Goal: Use online tool/utility: Utilize a website feature to perform a specific function

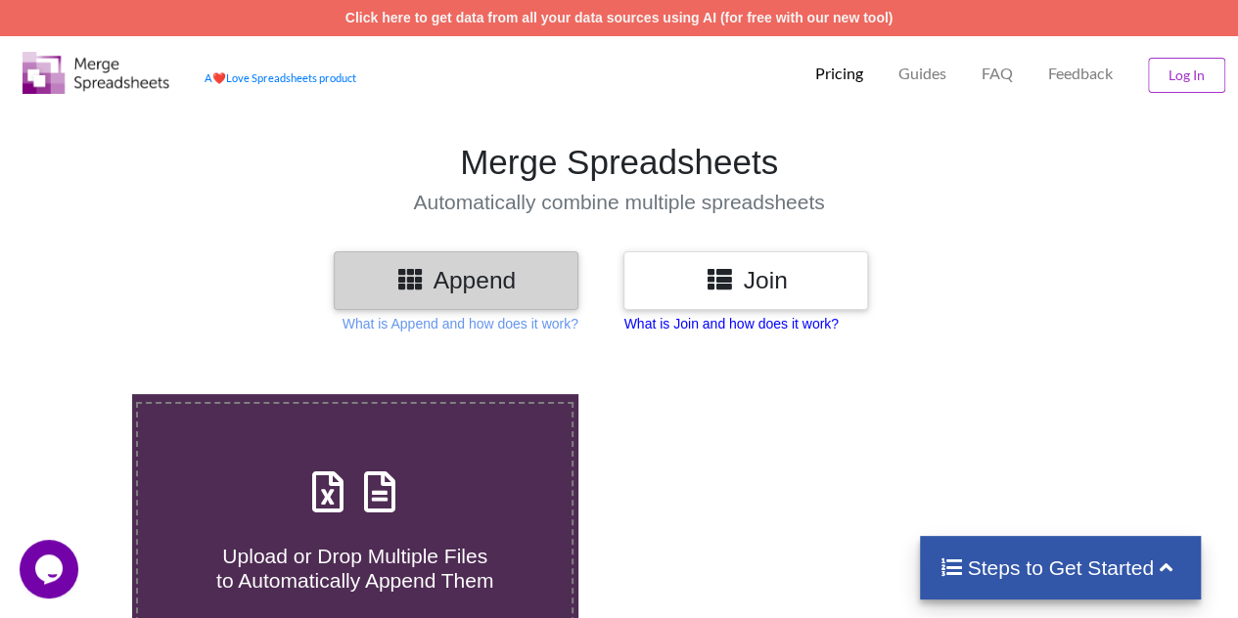
click at [685, 327] on p "What is Join and how does it work?" at bounding box center [730, 324] width 214 height 20
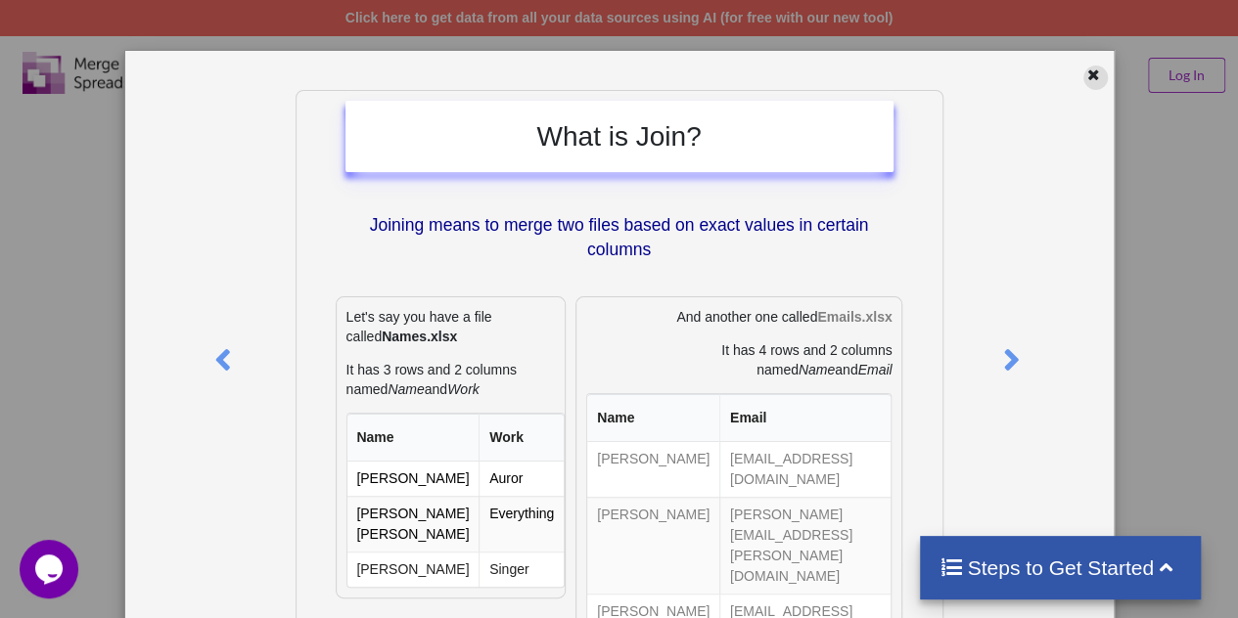
click at [1085, 66] on icon at bounding box center [1093, 73] width 17 height 14
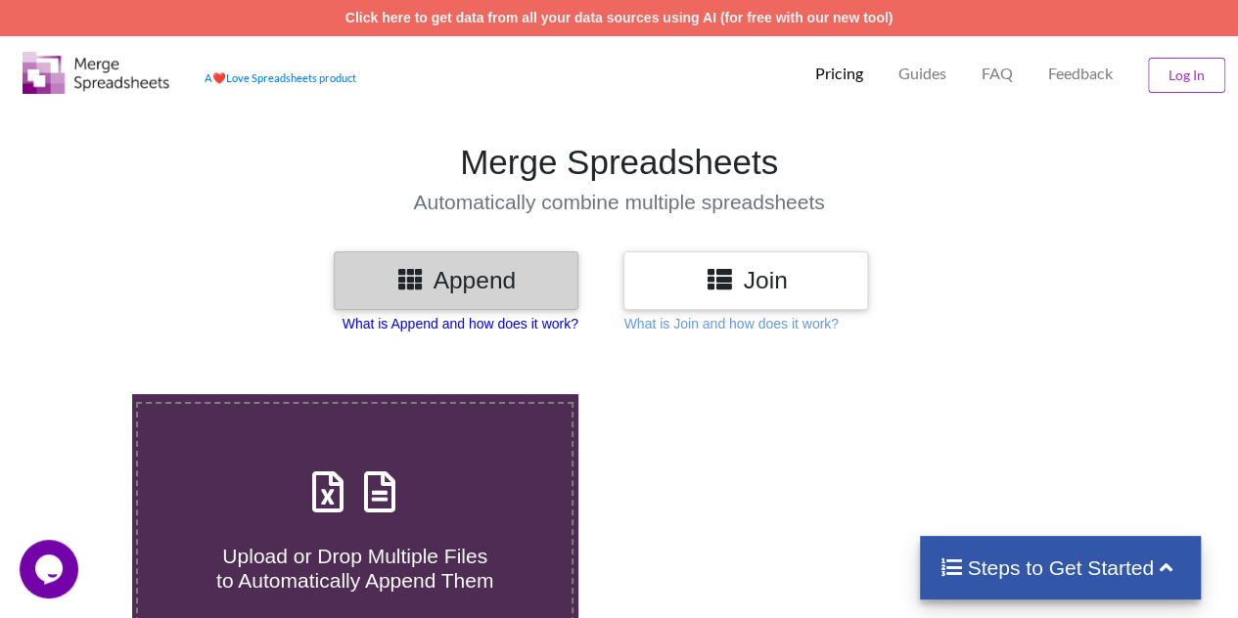
click at [470, 322] on p "What is Append and how does it work?" at bounding box center [460, 324] width 236 height 20
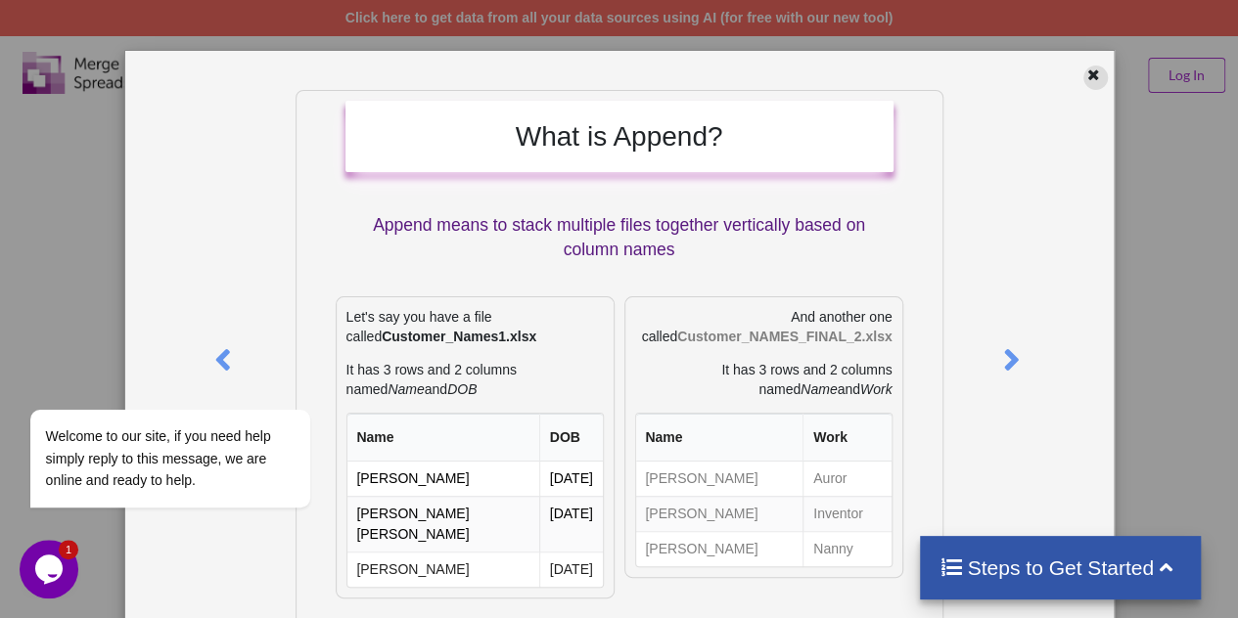
click at [1087, 77] on icon at bounding box center [1093, 73] width 17 height 14
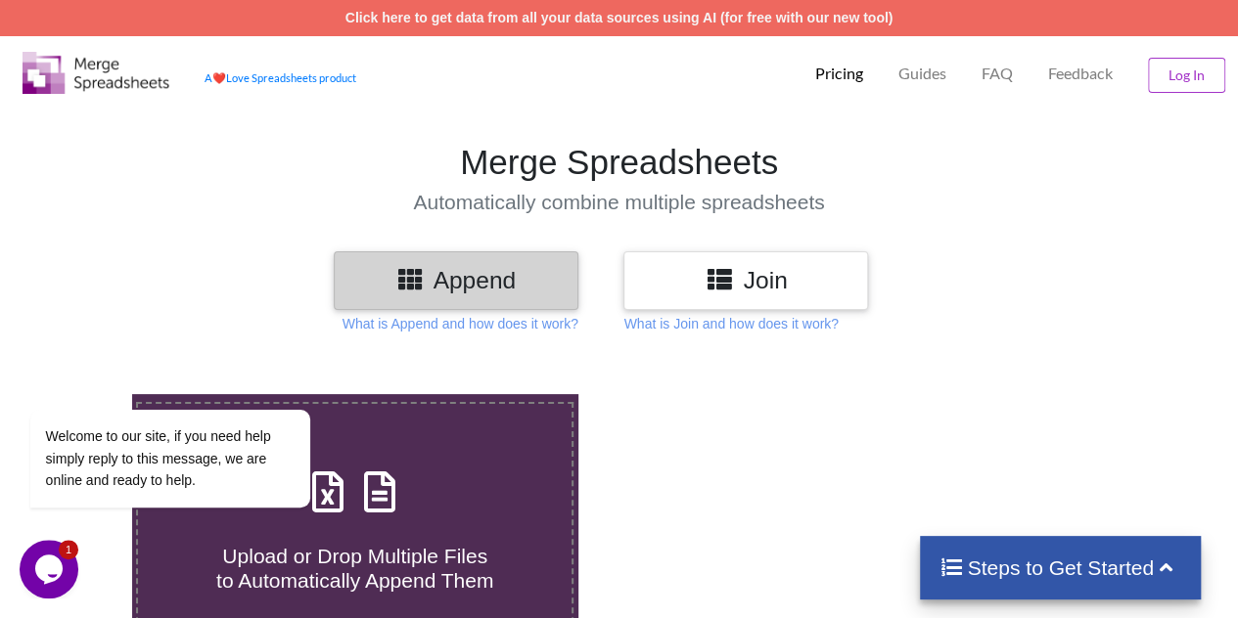
click at [480, 261] on div "Append" at bounding box center [456, 280] width 245 height 58
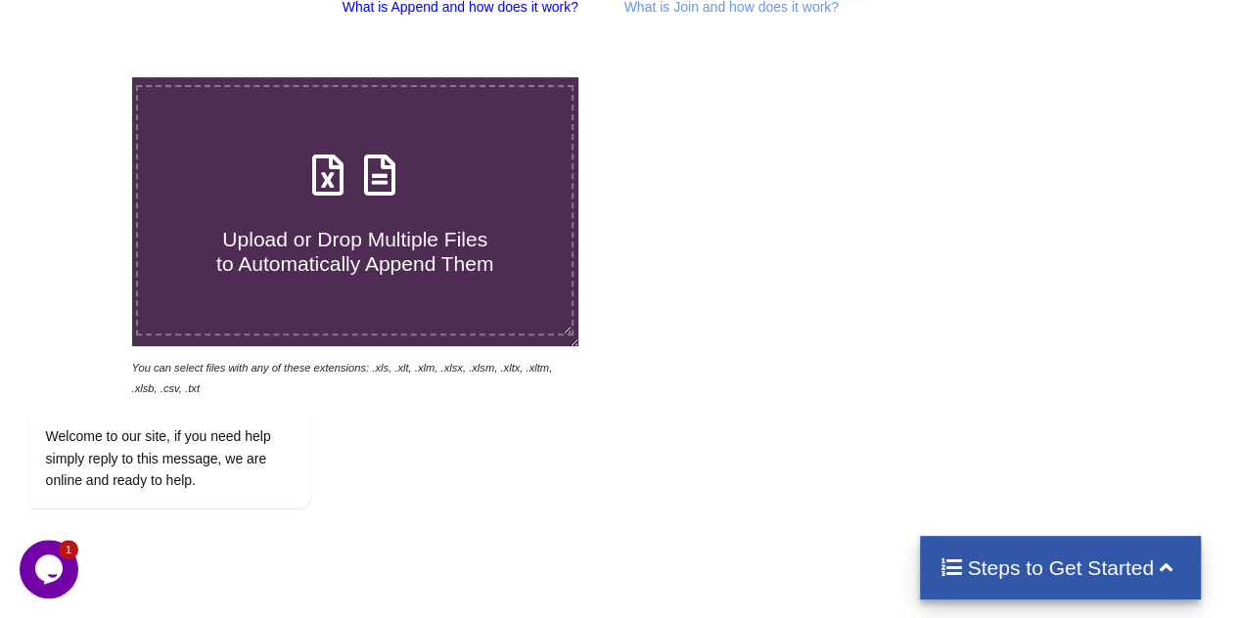
scroll to position [308, 0]
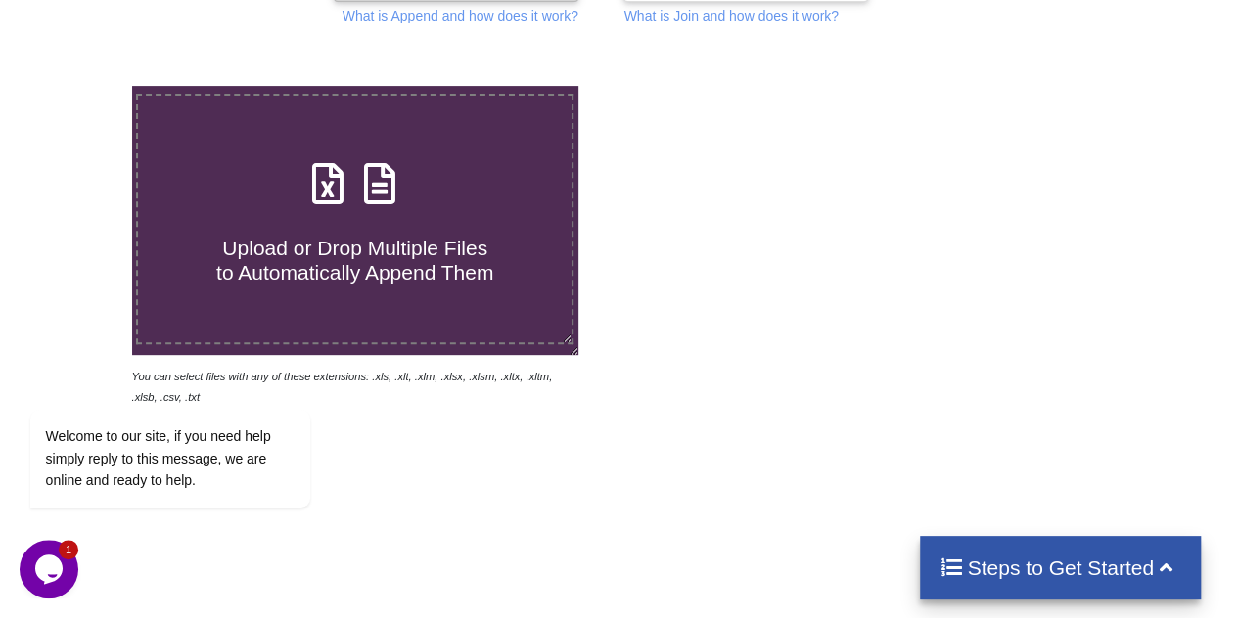
click at [340, 218] on h4 "Upload or Drop Multiple Files to Automatically Append Them" at bounding box center [354, 248] width 433 height 74
click at [81, 86] on input "Upload or Drop Multiple Files to Automatically Append Them" at bounding box center [81, 86] width 0 height 0
type input "C:\fakepath\Dec- 2023 Cell Data_1.xlsx"
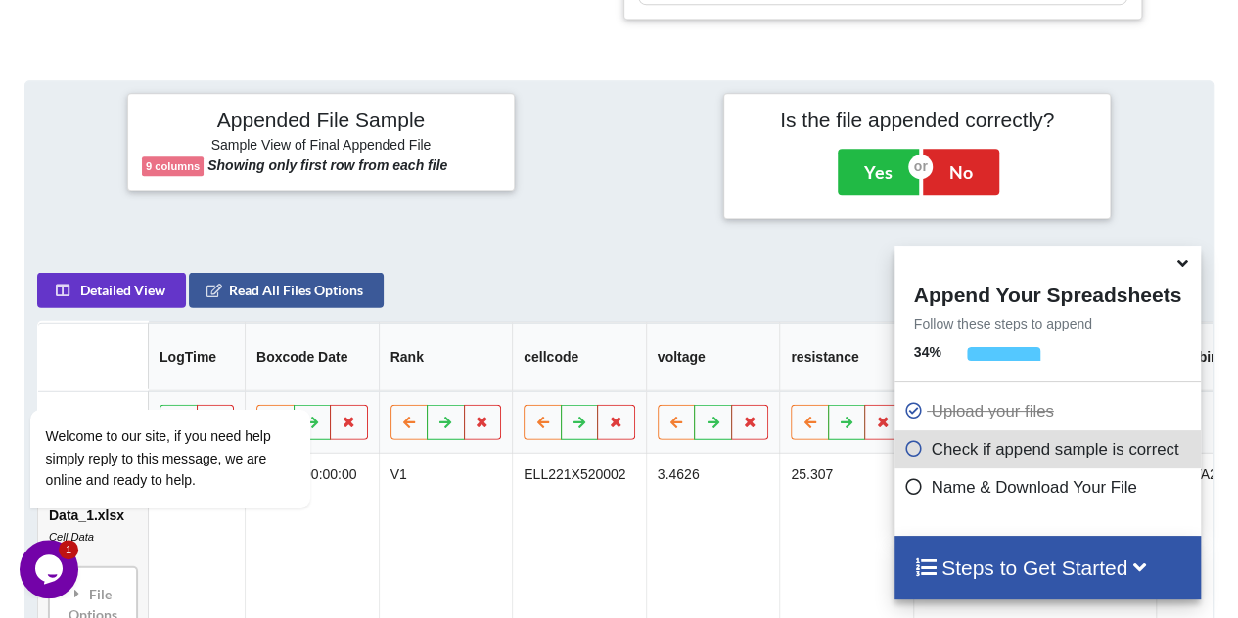
scroll to position [827, 0]
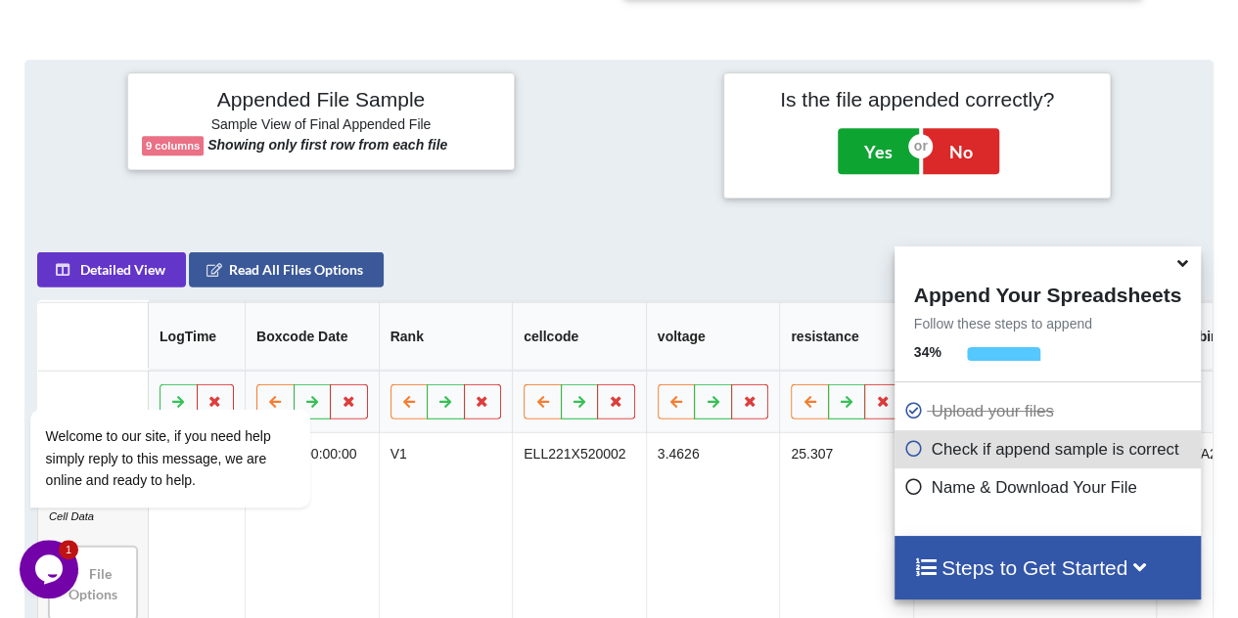
click at [876, 144] on button "Yes" at bounding box center [877, 150] width 81 height 45
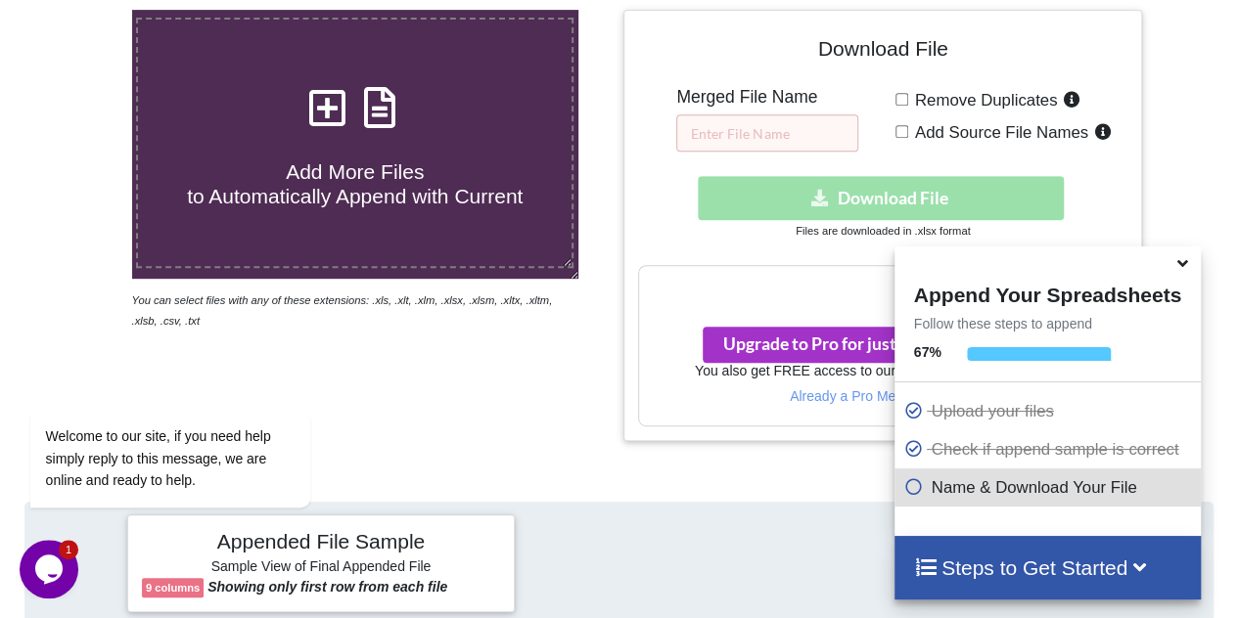
scroll to position [383, 0]
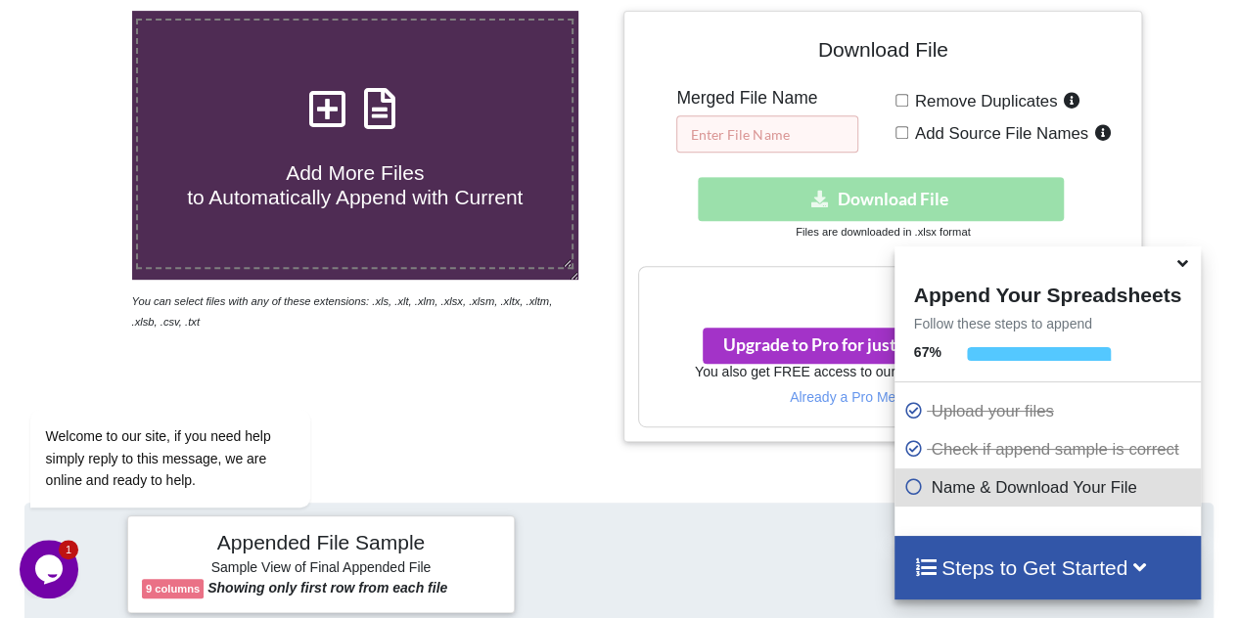
click at [779, 122] on input "text" at bounding box center [767, 133] width 182 height 37
type input "2023 18650 merged"
click at [665, 232] on div "Download hidden Download File Files are downloaded in .xlsx format" at bounding box center [882, 209] width 489 height 65
click at [967, 203] on div "Download hidden Download File" at bounding box center [882, 199] width 489 height 44
click at [1182, 267] on icon at bounding box center [1182, 260] width 21 height 18
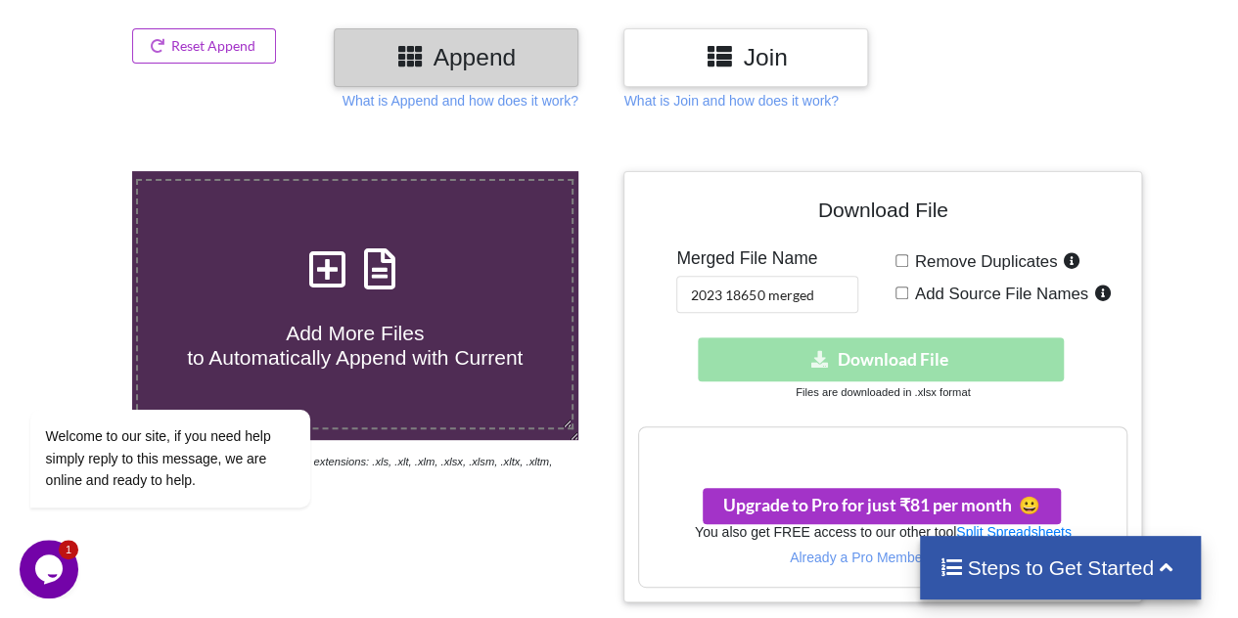
scroll to position [226, 0]
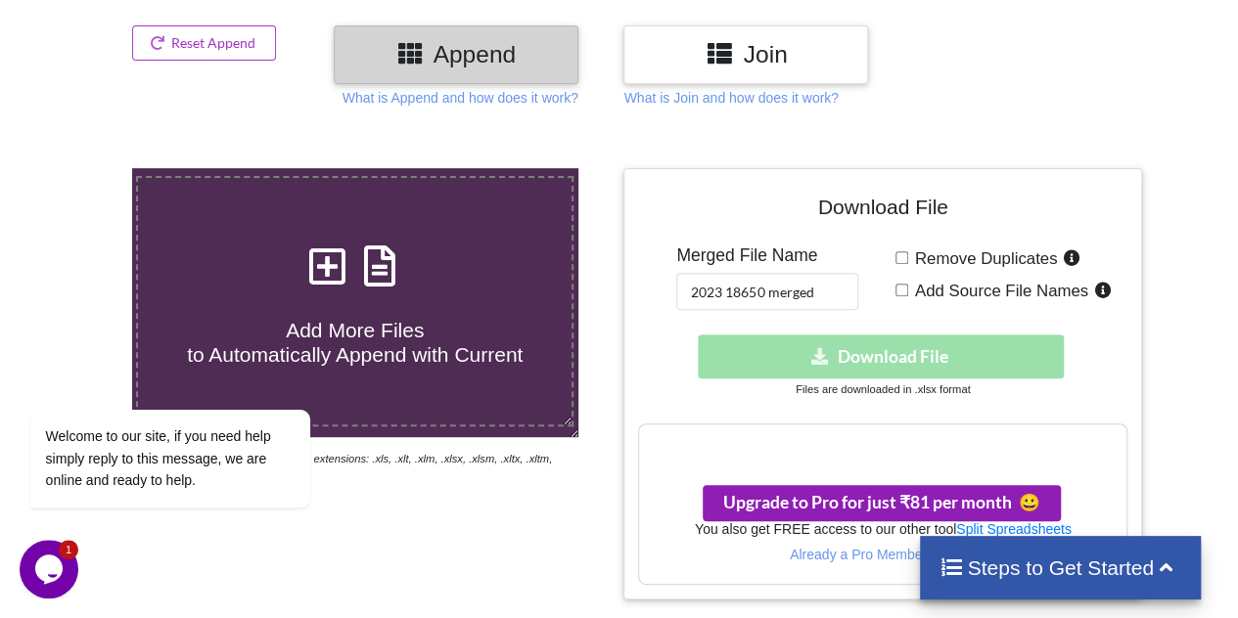
click at [888, 500] on span "Upgrade to Pro for just ₹81 per month 😀" at bounding box center [881, 502] width 317 height 21
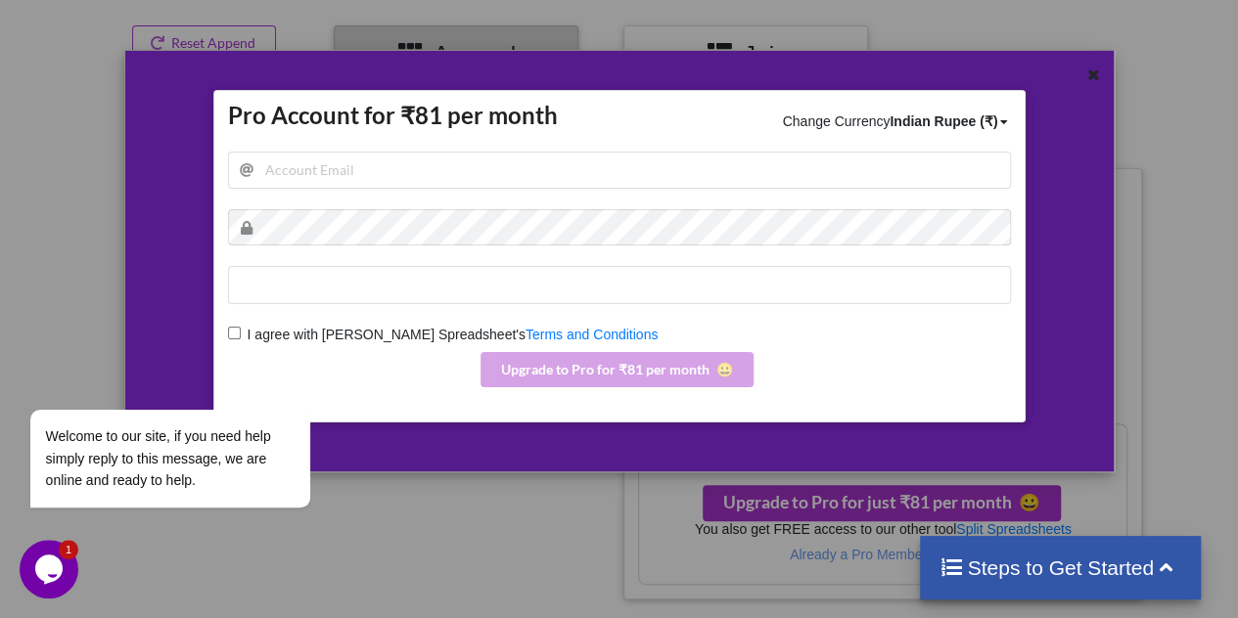
click at [511, 514] on div "Pro Account for ₹81 per month Change Currency Indian Rupee (₹) US Dollar ($) In…" at bounding box center [619, 309] width 1238 height 618
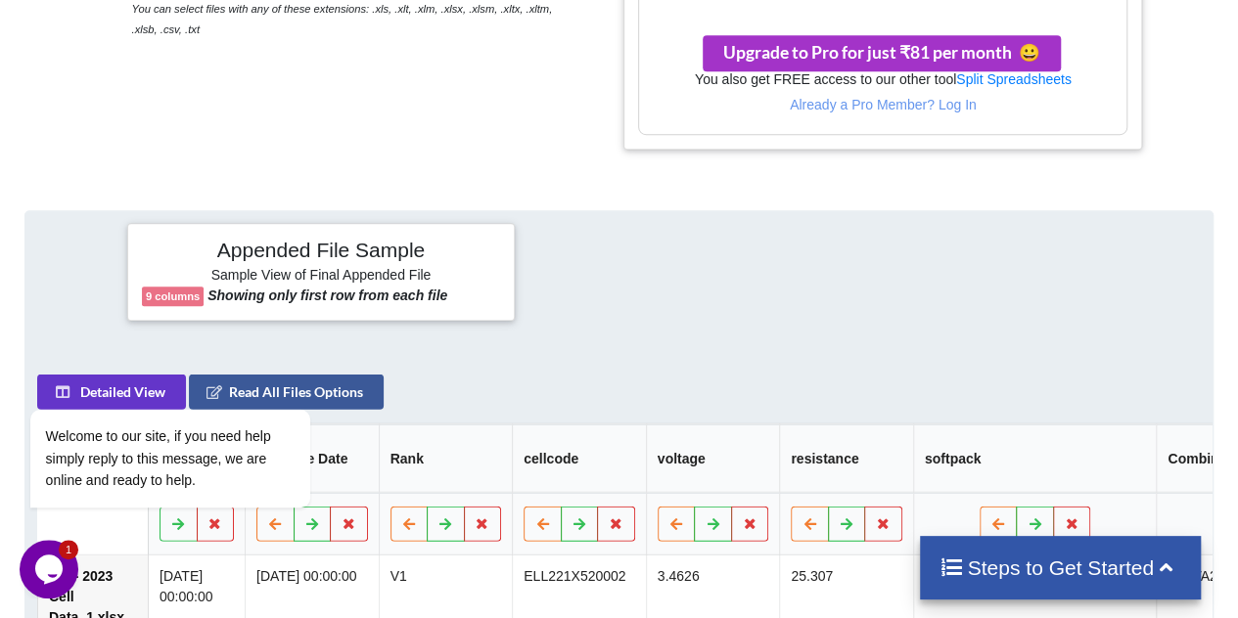
scroll to position [674, 0]
